Goal: Check status: Check status

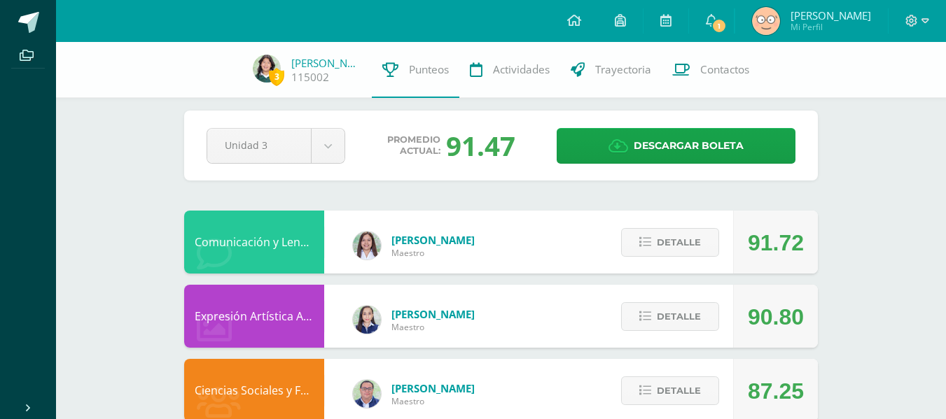
scroll to position [12, 0]
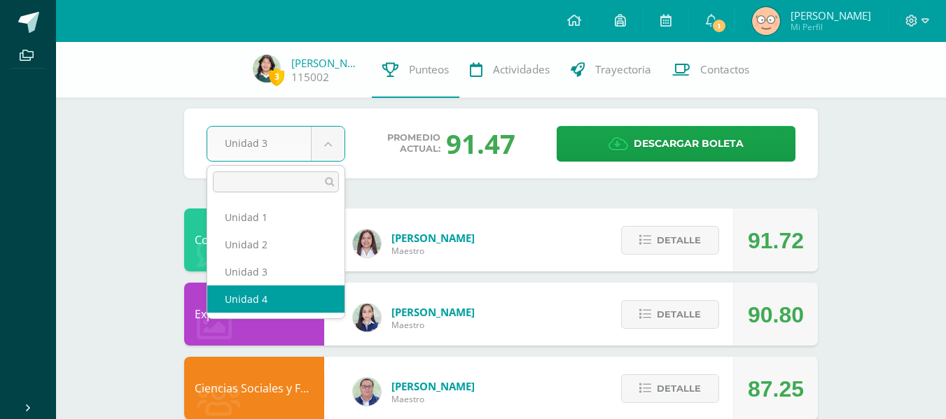
select select "Unidad 4"
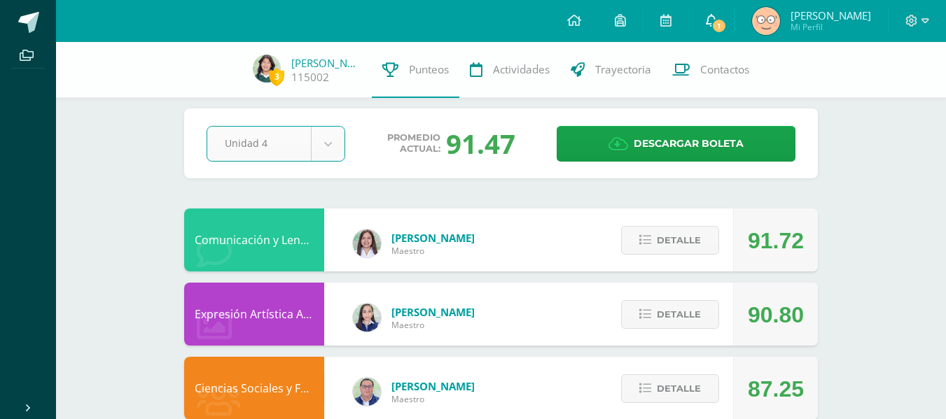
click at [714, 24] on span "1" at bounding box center [718, 25] width 15 height 15
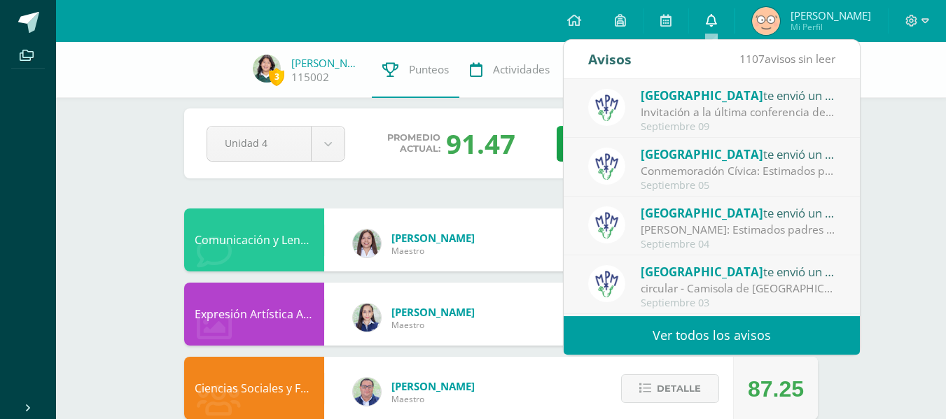
click at [720, 22] on link "0" at bounding box center [711, 21] width 45 height 42
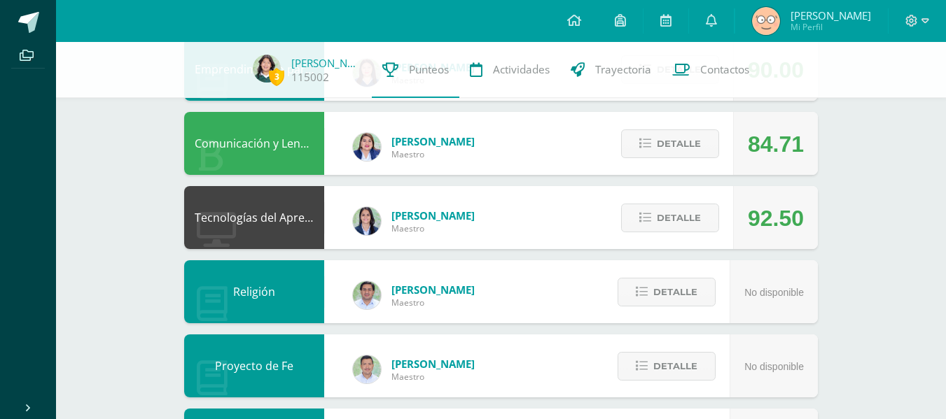
scroll to position [405, 0]
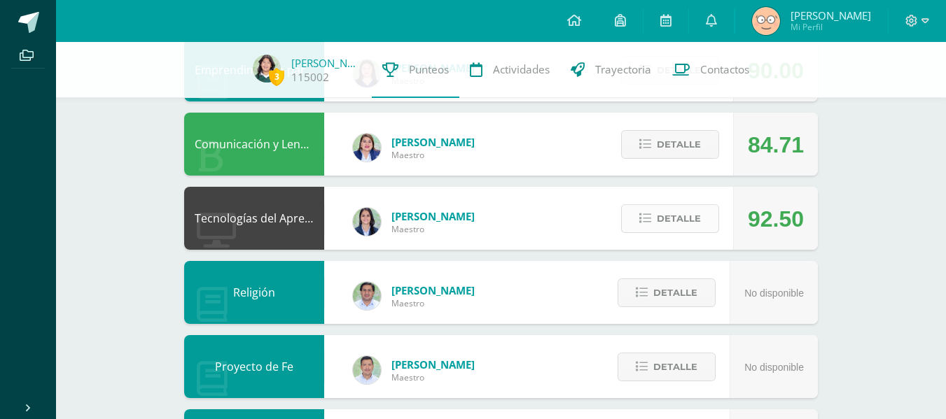
click at [685, 221] on span "Detalle" at bounding box center [679, 219] width 44 height 26
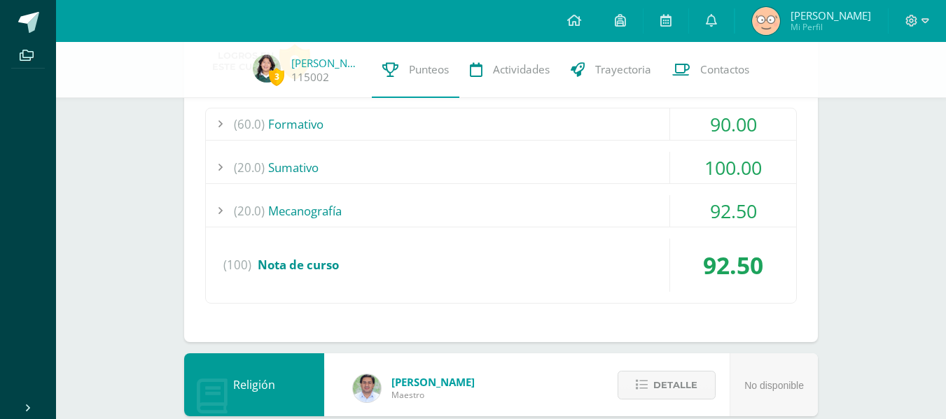
click at [400, 176] on div "(20.0) [GEOGRAPHIC_DATA]" at bounding box center [501, 167] width 590 height 31
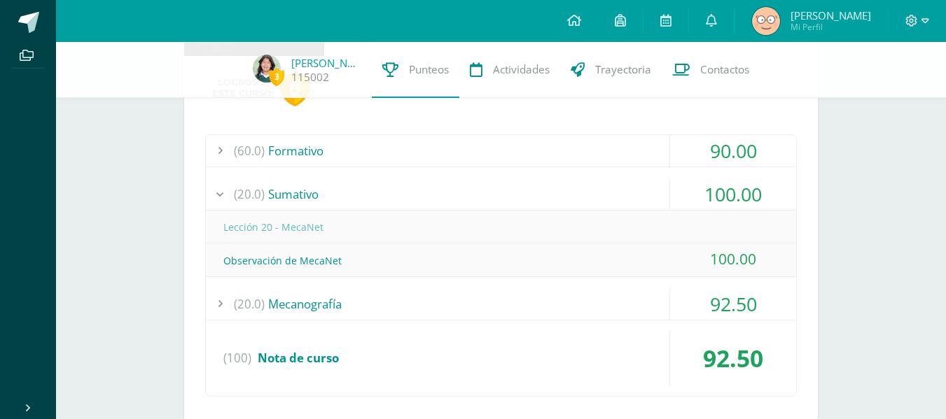
click at [393, 192] on div "(20.0) Sumativo" at bounding box center [501, 193] width 590 height 31
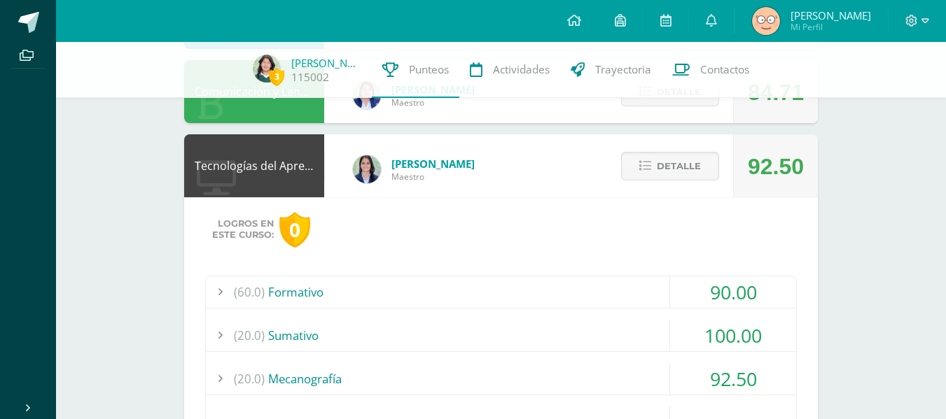
scroll to position [456, 0]
click at [693, 166] on span "Detalle" at bounding box center [679, 167] width 44 height 26
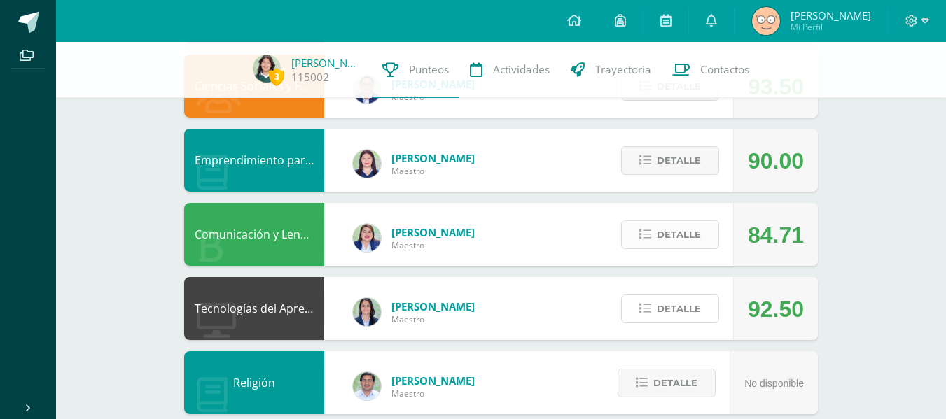
scroll to position [314, 0]
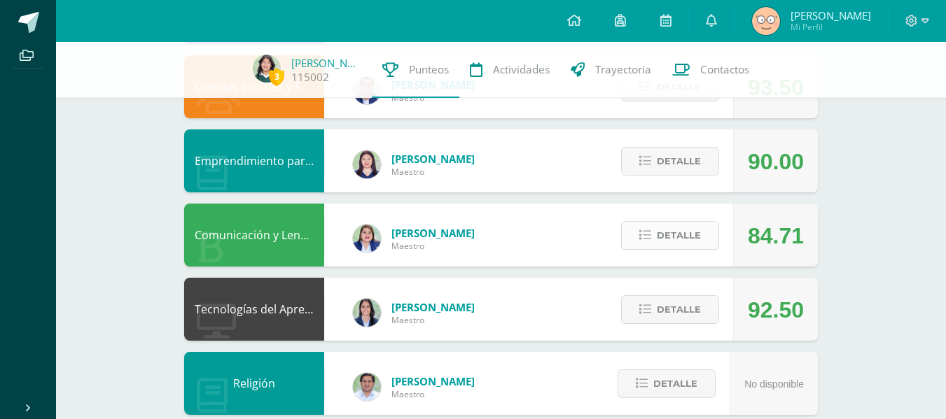
click at [685, 234] on span "Detalle" at bounding box center [679, 236] width 44 height 26
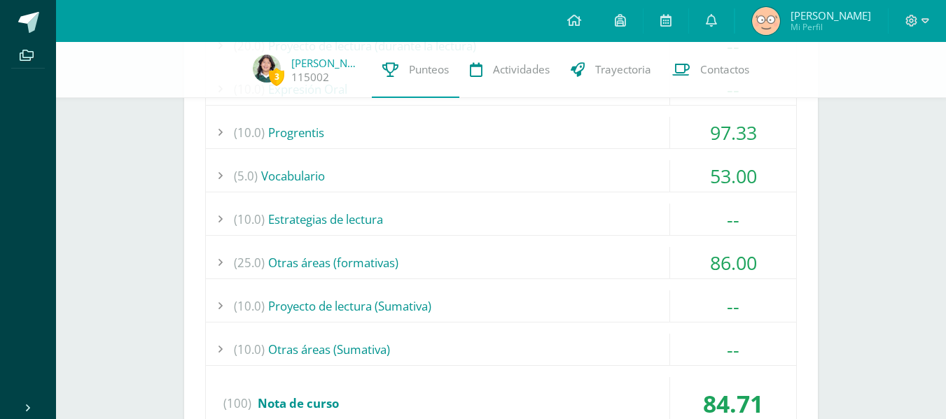
scroll to position [630, 0]
click at [452, 176] on div "(5.0) Vocabulario" at bounding box center [501, 175] width 590 height 31
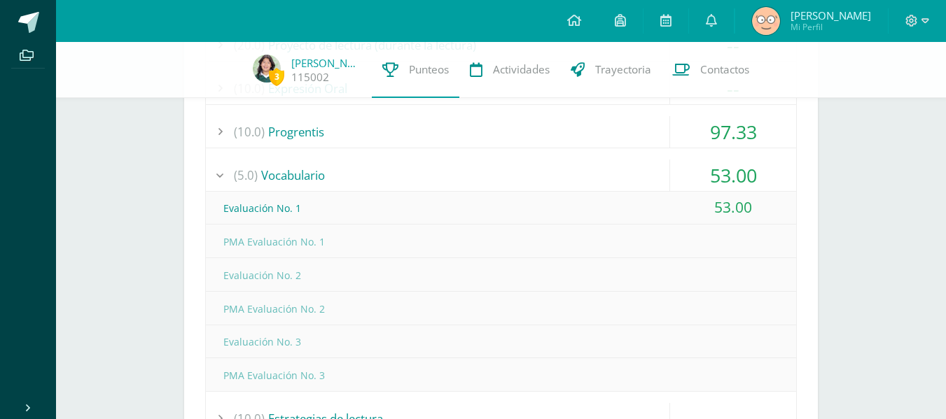
click at [444, 135] on div "(10.0) Progrentis" at bounding box center [501, 131] width 590 height 31
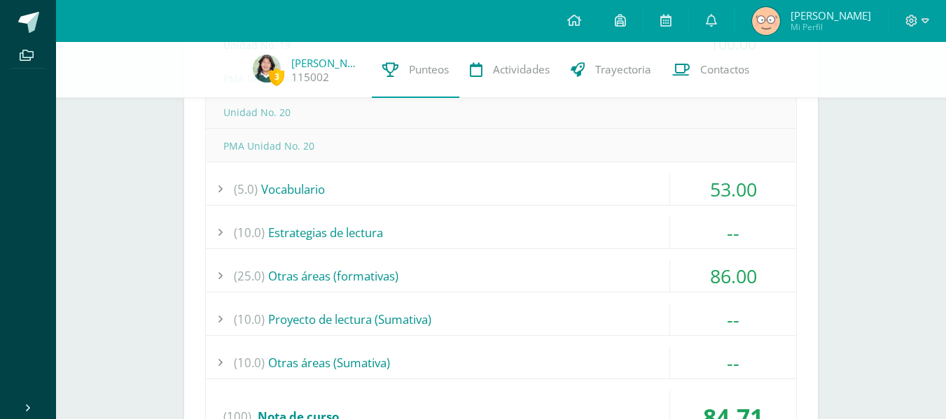
scroll to position [916, 0]
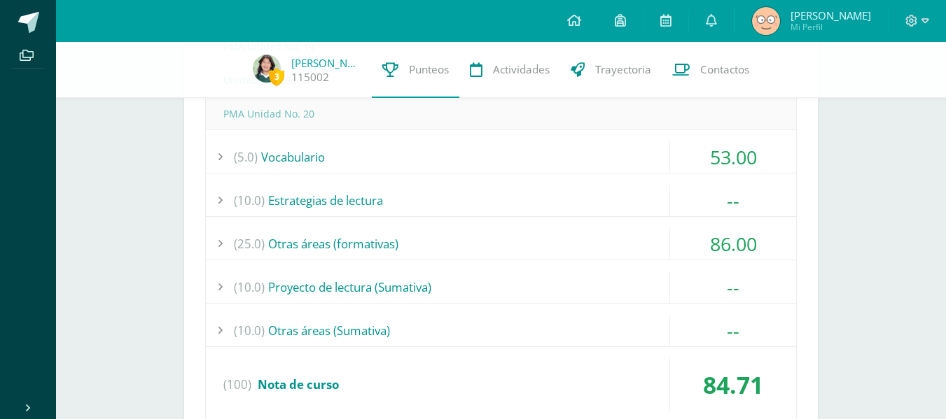
click at [379, 249] on div "(25.0) Otras áreas (formativas)" at bounding box center [501, 243] width 590 height 31
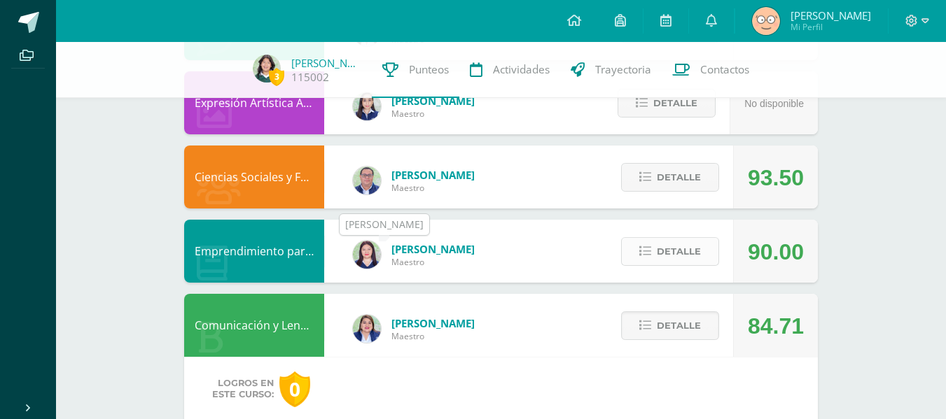
scroll to position [220, 0]
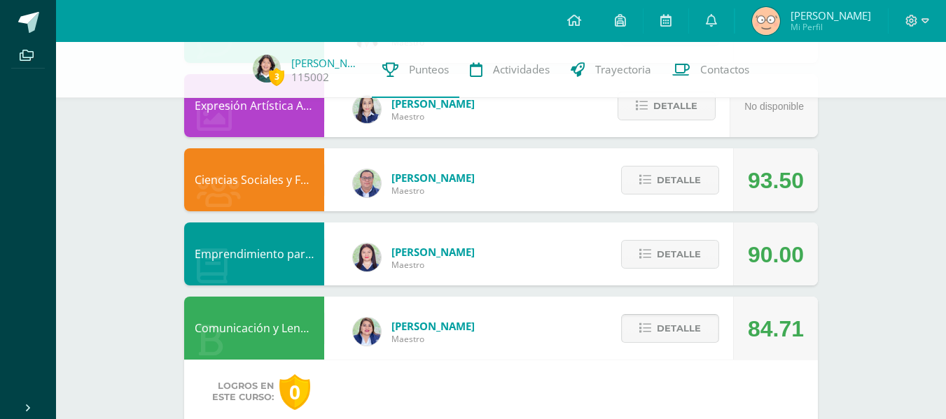
click at [693, 327] on span "Detalle" at bounding box center [679, 329] width 44 height 26
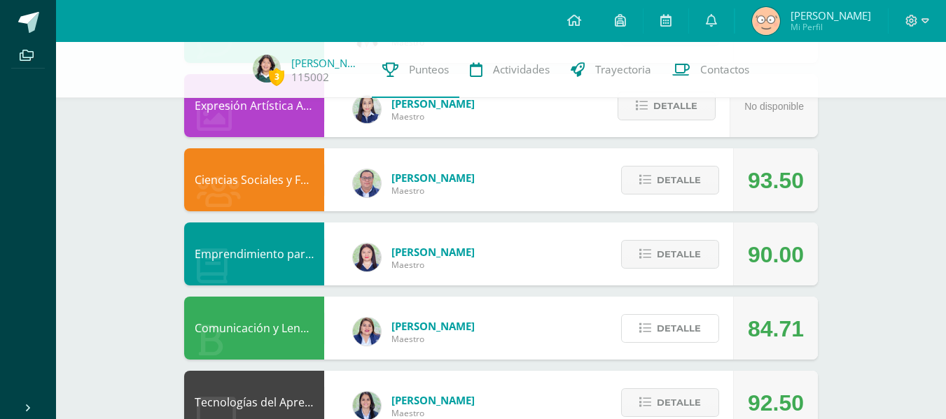
scroll to position [0, 0]
